Goal: Transaction & Acquisition: Book appointment/travel/reservation

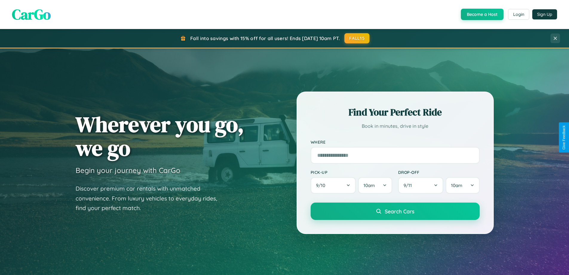
scroll to position [258, 0]
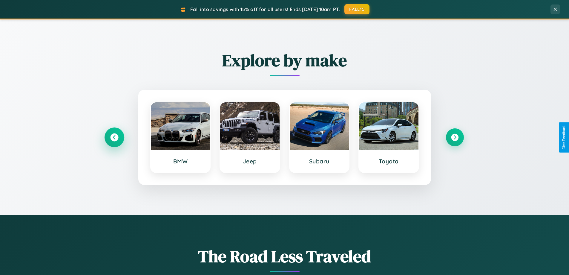
click at [114, 137] on icon at bounding box center [114, 137] width 8 height 8
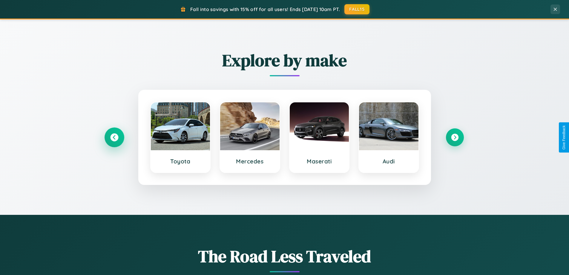
click at [114, 137] on icon at bounding box center [114, 137] width 8 height 8
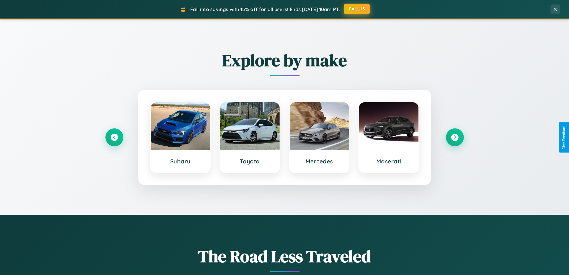
click at [357, 9] on button "FALL15" at bounding box center [357, 9] width 26 height 11
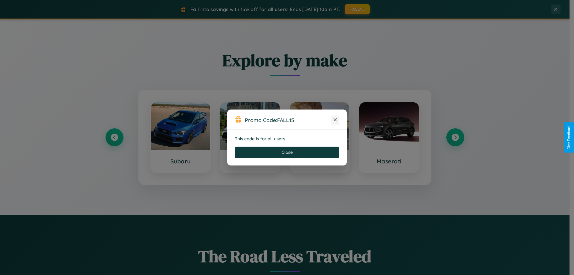
click at [335, 120] on icon at bounding box center [335, 120] width 6 height 6
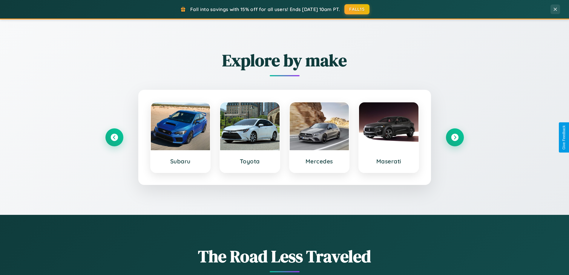
scroll to position [18, 0]
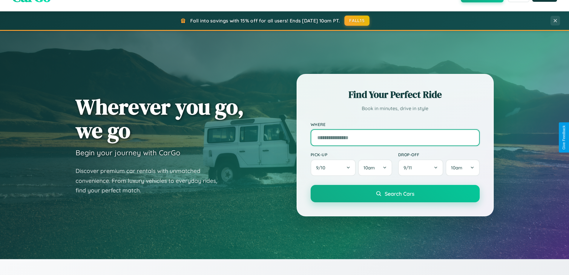
click at [395, 137] on input "text" at bounding box center [395, 137] width 169 height 17
type input "******"
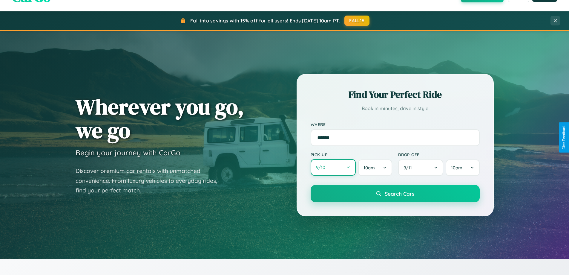
click at [333, 168] on button "9 / 10" at bounding box center [333, 167] width 45 height 16
select select "*"
select select "****"
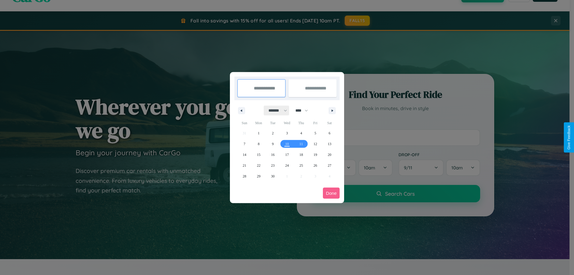
drag, startPoint x: 275, startPoint y: 110, endPoint x: 287, endPoint y: 120, distance: 15.3
click at [275, 110] on select "******* ******** ***** ***** *** **** **** ****** ********* ******* ******** **…" at bounding box center [276, 110] width 25 height 10
select select "*"
click at [272, 143] on span "7" at bounding box center [273, 143] width 2 height 11
type input "**********"
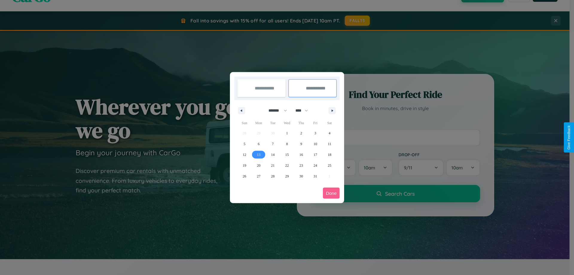
click at [258, 154] on span "13" at bounding box center [259, 154] width 4 height 11
type input "**********"
click at [331, 193] on button "Done" at bounding box center [331, 192] width 17 height 11
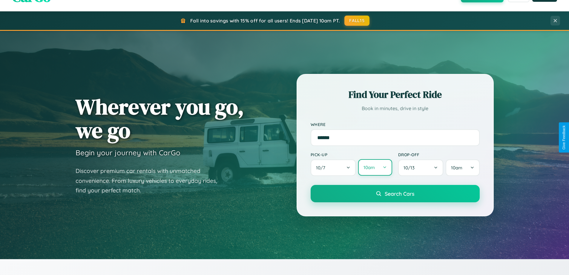
click at [375, 168] on button "10am" at bounding box center [375, 167] width 34 height 16
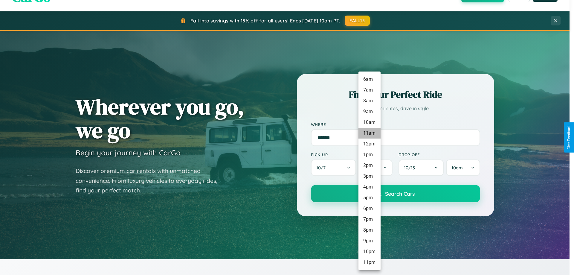
click at [369, 133] on li "11am" at bounding box center [369, 133] width 22 height 11
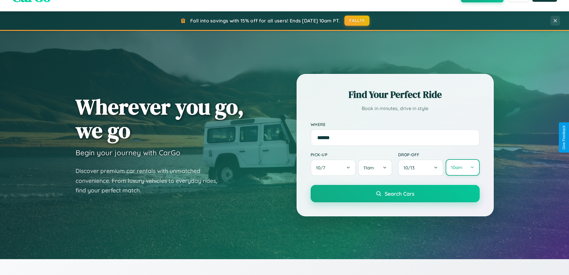
click at [462, 167] on button "10am" at bounding box center [463, 167] width 34 height 16
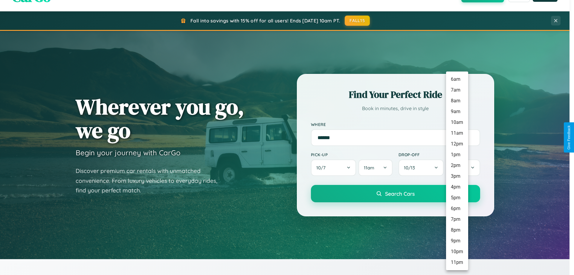
click at [456, 133] on li "11am" at bounding box center [457, 133] width 22 height 11
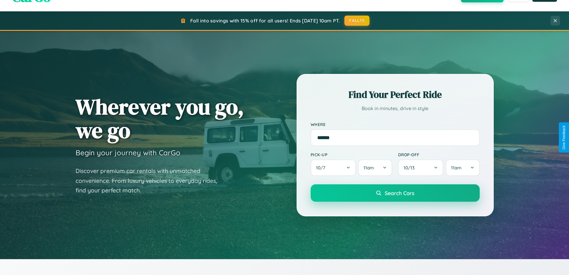
click at [395, 193] on span "Search Cars" at bounding box center [400, 192] width 30 height 7
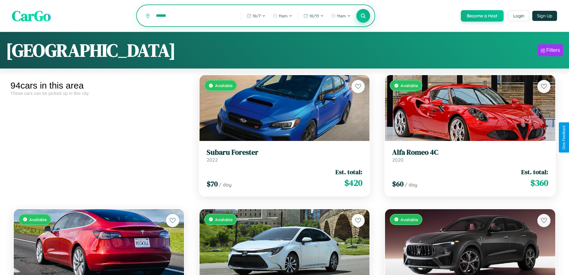
type input "******"
click at [363, 16] on icon at bounding box center [364, 16] width 6 height 6
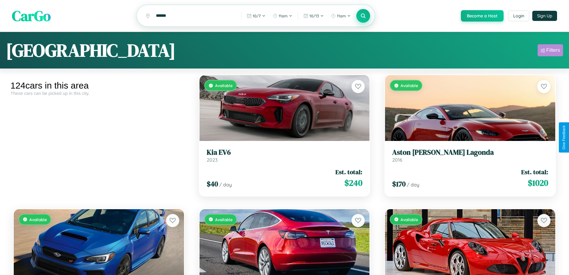
click at [550, 51] on div "Filters" at bounding box center [553, 50] width 14 height 6
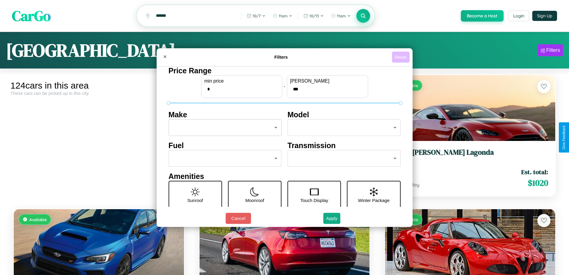
click at [402, 57] on button "Reset" at bounding box center [401, 56] width 18 height 11
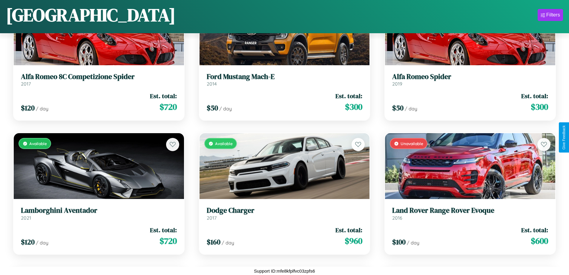
scroll to position [1021, 0]
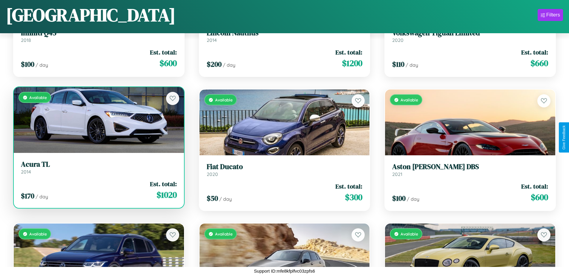
click at [98, 190] on div "$ 170 / day Est. total: $ 1020" at bounding box center [99, 189] width 156 height 21
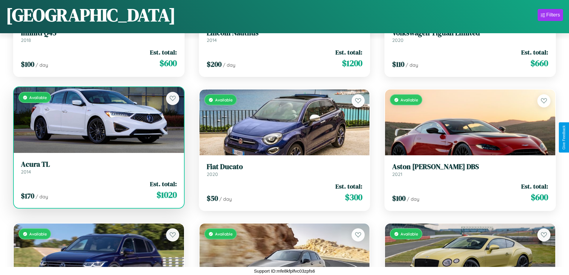
click at [98, 190] on div "$ 170 / day Est. total: $ 1020" at bounding box center [99, 189] width 156 height 21
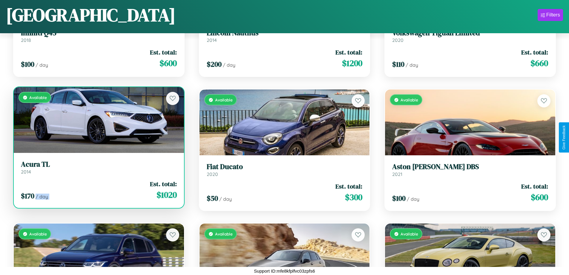
click at [98, 190] on div "$ 170 / day Est. total: $ 1020" at bounding box center [99, 189] width 156 height 21
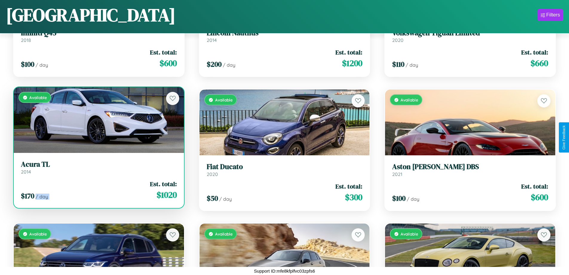
click at [98, 190] on div "$ 170 / day Est. total: $ 1020" at bounding box center [99, 189] width 156 height 21
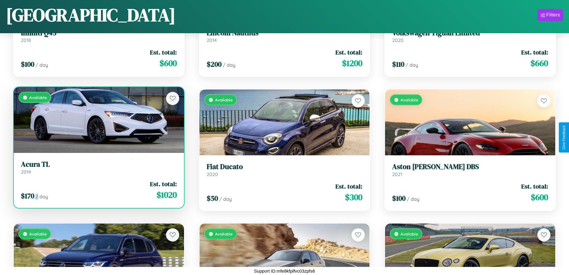
click at [98, 190] on div "$ 170 / day Est. total: $ 1020" at bounding box center [99, 189] width 156 height 21
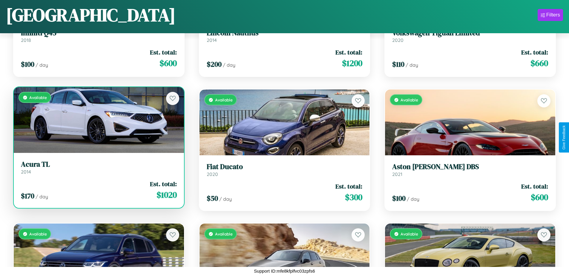
click at [98, 167] on h3 "Acura TL" at bounding box center [99, 164] width 156 height 9
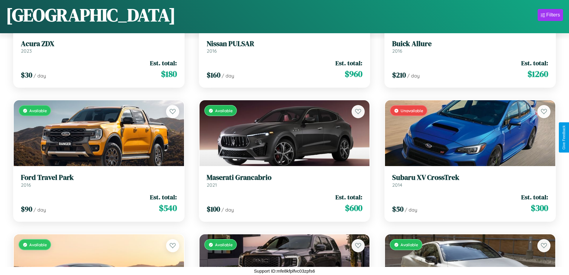
scroll to position [2760, 0]
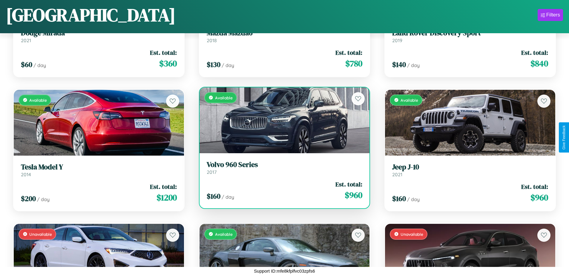
click at [282, 120] on div "Available" at bounding box center [285, 120] width 170 height 66
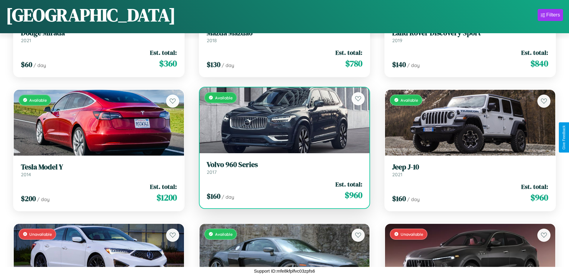
click at [282, 120] on div "Available" at bounding box center [285, 120] width 170 height 66
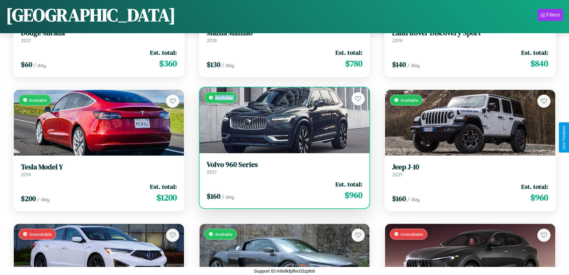
click at [282, 120] on div "Available" at bounding box center [285, 120] width 170 height 66
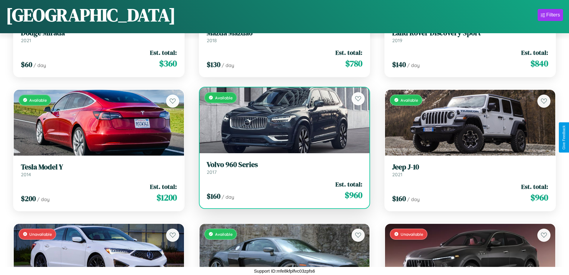
click at [282, 120] on div "Available" at bounding box center [285, 120] width 170 height 66
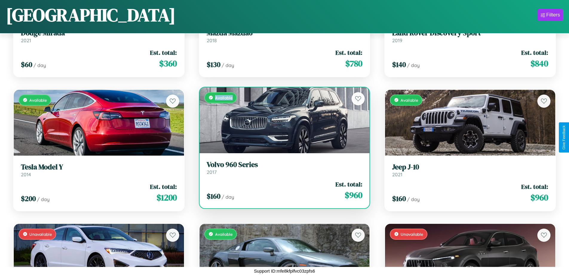
click at [282, 120] on div "Available" at bounding box center [285, 120] width 170 height 66
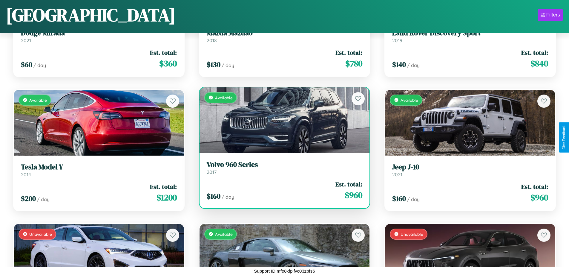
click at [282, 167] on h3 "Volvo 960 Series" at bounding box center [285, 164] width 156 height 9
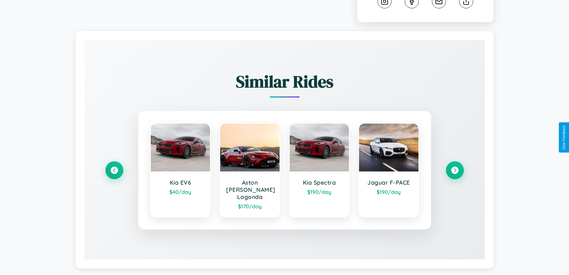
scroll to position [333, 0]
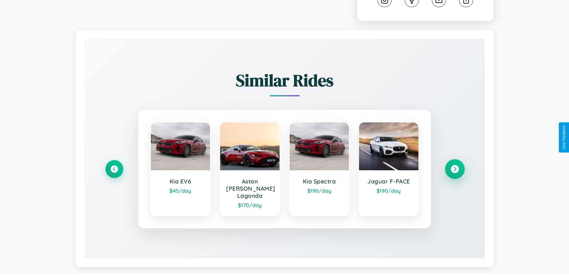
click at [455, 166] on icon at bounding box center [455, 169] width 8 height 8
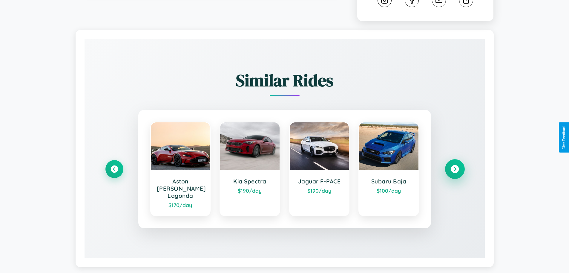
click at [455, 166] on icon at bounding box center [455, 169] width 8 height 8
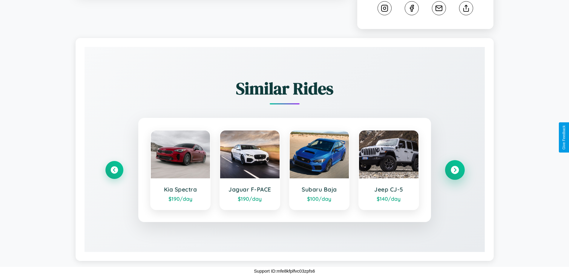
click at [455, 170] on icon at bounding box center [455, 170] width 8 height 8
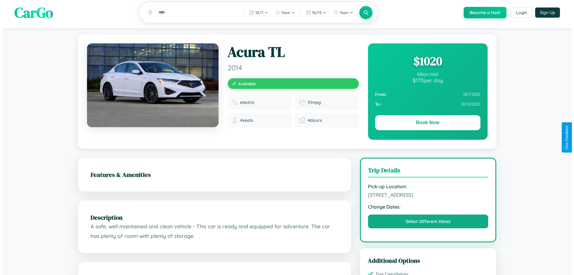
scroll to position [0, 0]
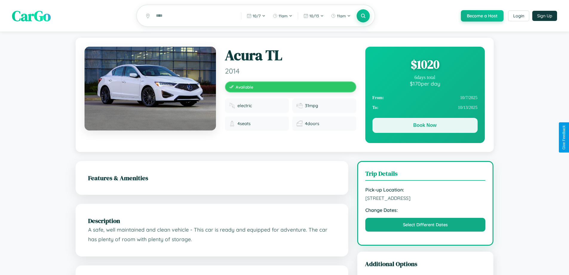
click at [425, 126] on button "Book Now" at bounding box center [425, 125] width 105 height 15
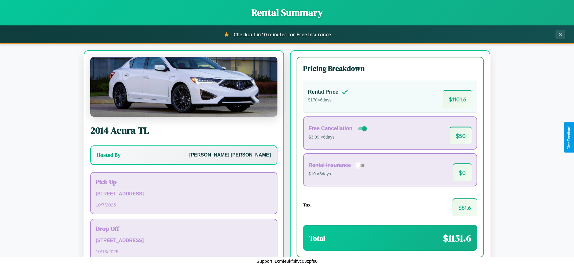
scroll to position [41, 0]
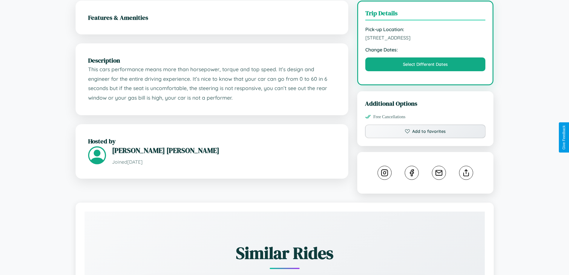
scroll to position [196, 0]
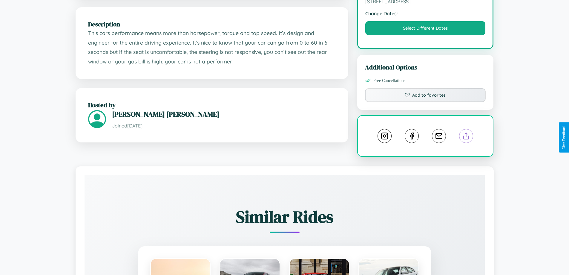
click at [466, 137] on line at bounding box center [466, 135] width 0 height 4
